Goal: Task Accomplishment & Management: Complete application form

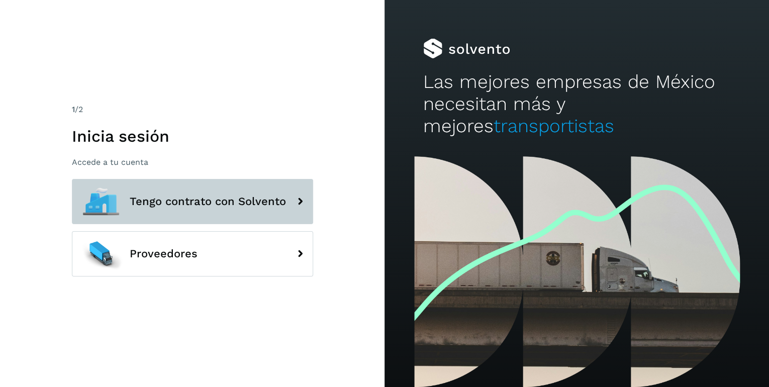
click at [263, 205] on span "Tengo contrato con Solvento" at bounding box center [208, 202] width 156 height 12
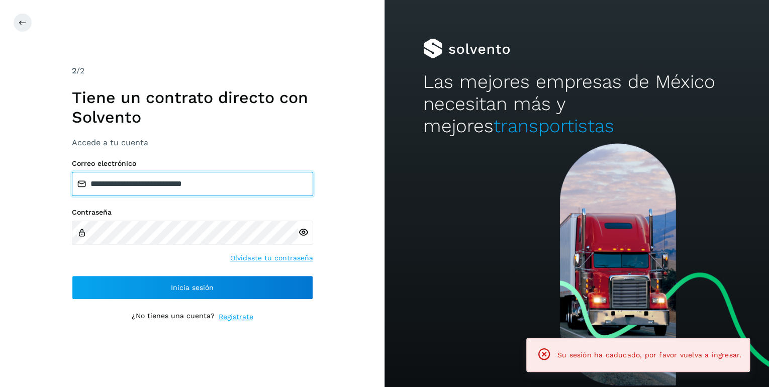
click at [240, 184] on input "**********" at bounding box center [192, 184] width 241 height 24
type input "**********"
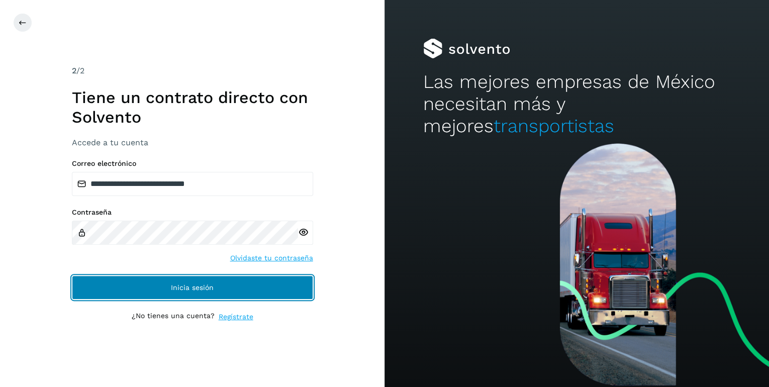
click at [198, 286] on span "Inicia sesión" at bounding box center [192, 287] width 43 height 7
